Goal: Information Seeking & Learning: Learn about a topic

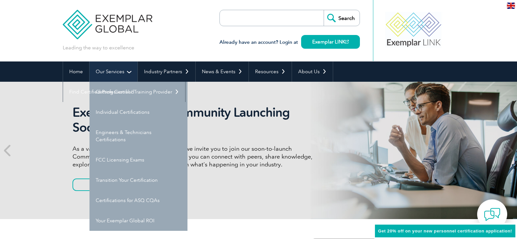
click at [120, 72] on link "Our Services" at bounding box center [113, 71] width 48 height 20
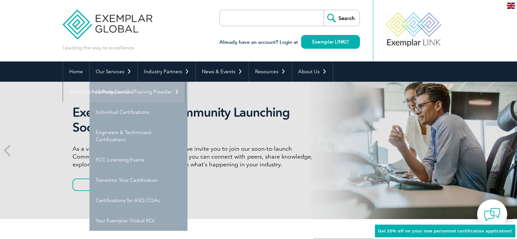
click at [115, 91] on link "Getting Certified" at bounding box center [138, 92] width 98 height 20
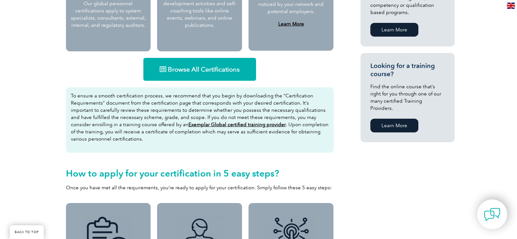
scroll to position [389, 0]
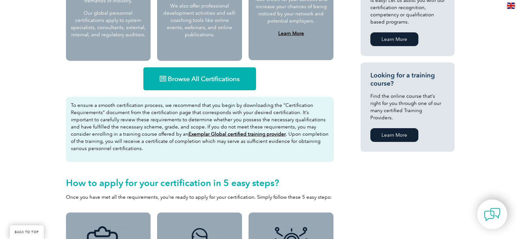
click at [219, 85] on link "Browse All Certifications" at bounding box center [199, 78] width 113 height 23
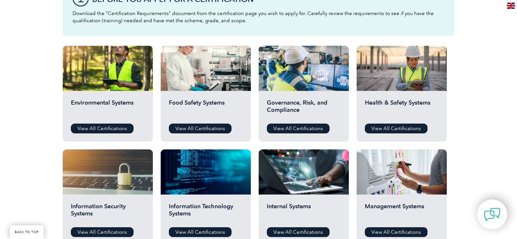
scroll to position [229, 0]
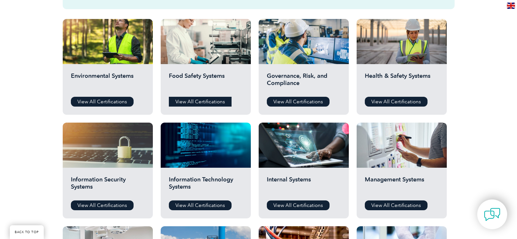
click at [178, 100] on link "View All Certifications" at bounding box center [200, 102] width 63 height 10
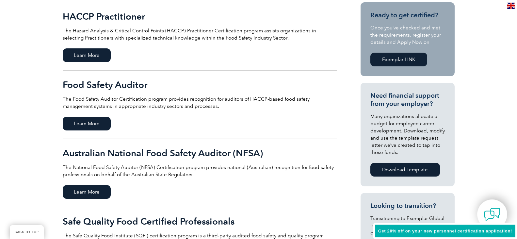
scroll to position [163, 0]
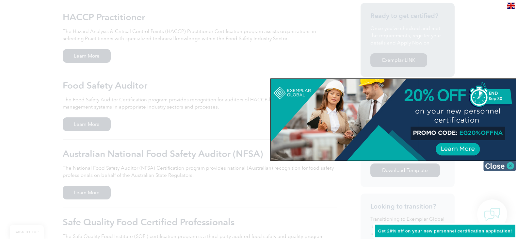
click at [511, 165] on img at bounding box center [499, 166] width 33 height 10
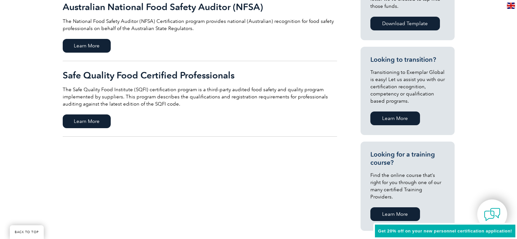
scroll to position [327, 0]
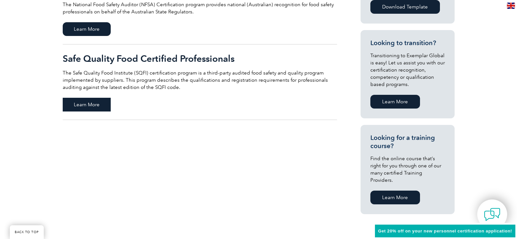
click at [92, 104] on span "Learn More" at bounding box center [87, 105] width 48 height 14
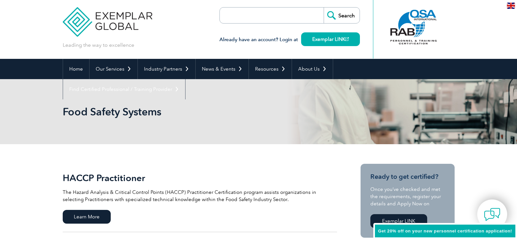
scroll to position [0, 0]
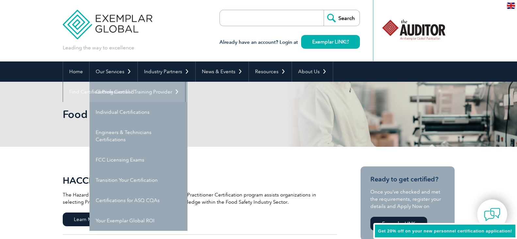
click at [124, 89] on link "Getting Certified" at bounding box center [138, 92] width 98 height 20
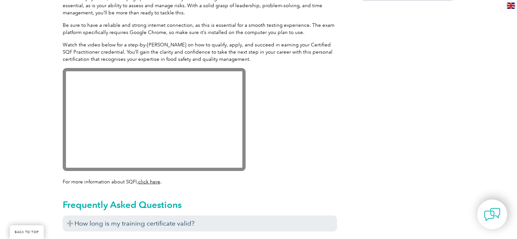
scroll to position [669, 0]
